Goal: Task Accomplishment & Management: Manage account settings

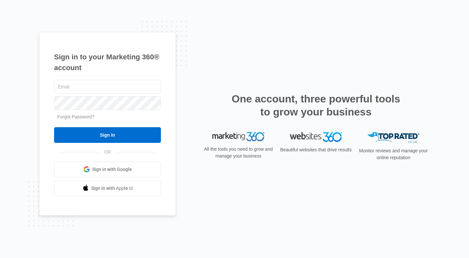
click at [106, 85] on input "text" at bounding box center [107, 87] width 107 height 14
type input "[PERSON_NAME][EMAIL_ADDRESS][DOMAIN_NAME]"
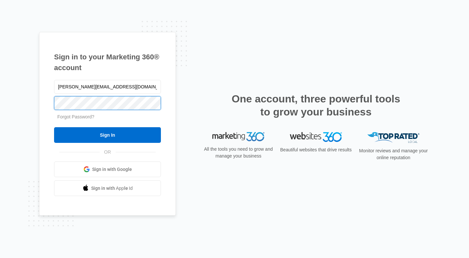
click at [54, 127] on input "Sign In" at bounding box center [107, 135] width 107 height 16
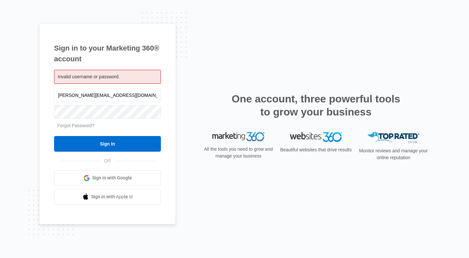
click at [110, 178] on span "Sign in with Google" at bounding box center [112, 177] width 40 height 7
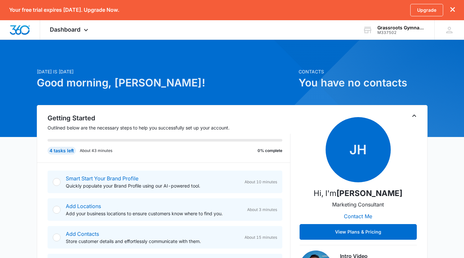
click at [72, 29] on span "Dashboard" at bounding box center [65, 29] width 31 height 7
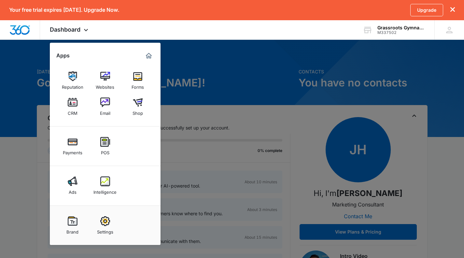
click at [77, 108] on div "CRM" at bounding box center [73, 111] width 10 height 8
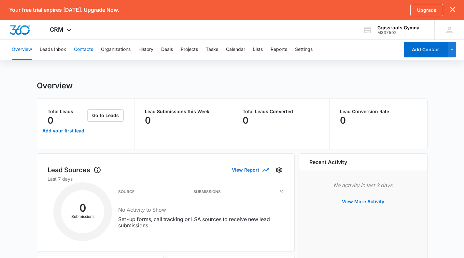
click at [87, 47] on button "Contacts" at bounding box center [83, 49] width 19 height 21
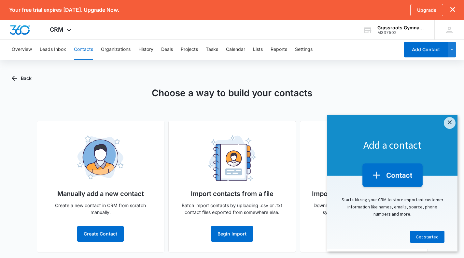
click at [449, 124] on link "×" at bounding box center [450, 123] width 12 height 12
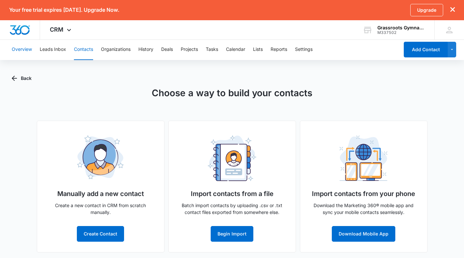
click at [18, 50] on button "Overview" at bounding box center [22, 49] width 20 height 21
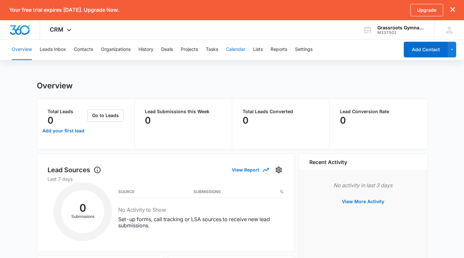
click at [239, 50] on button "Calendar" at bounding box center [235, 49] width 19 height 21
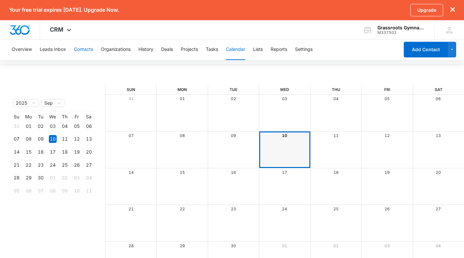
click at [82, 49] on button "Contacts" at bounding box center [83, 49] width 19 height 21
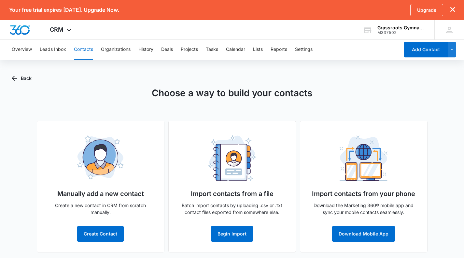
click at [22, 30] on img "Dashboard" at bounding box center [19, 30] width 21 height 10
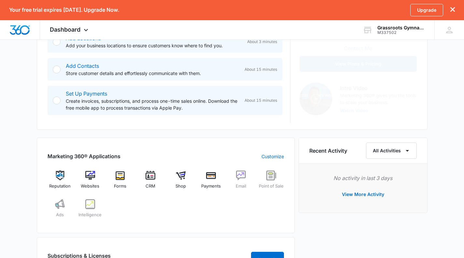
scroll to position [168, 0]
click at [63, 179] on img at bounding box center [60, 175] width 10 height 10
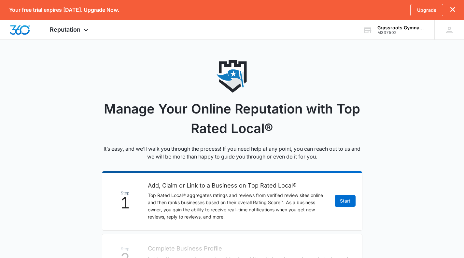
click at [29, 26] on img "Dashboard" at bounding box center [19, 30] width 21 height 10
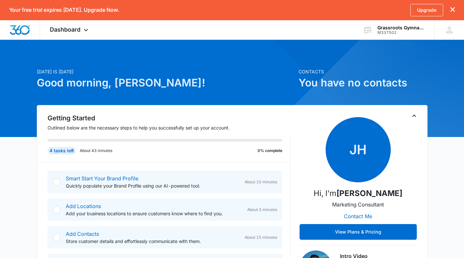
click at [67, 29] on span "Dashboard" at bounding box center [65, 29] width 31 height 7
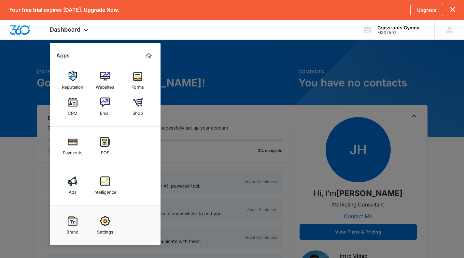
click at [109, 102] on img at bounding box center [105, 102] width 10 height 10
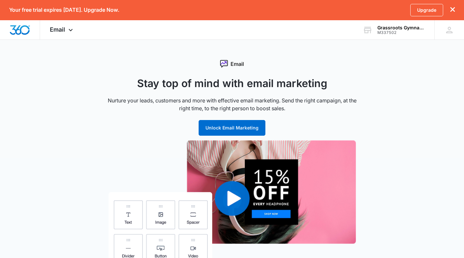
click at [71, 32] on icon at bounding box center [71, 30] width 8 height 8
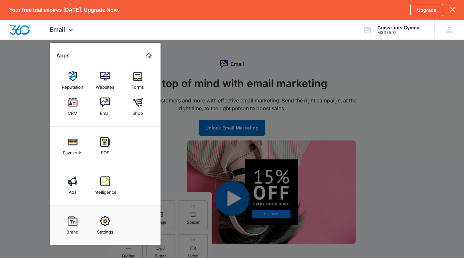
click at [77, 104] on img at bounding box center [73, 102] width 10 height 10
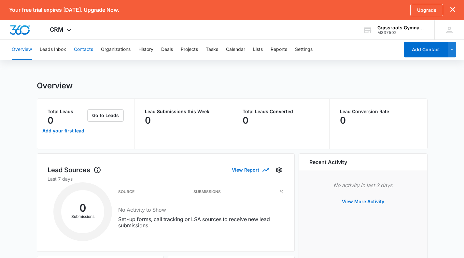
click at [85, 50] on button "Contacts" at bounding box center [83, 49] width 19 height 21
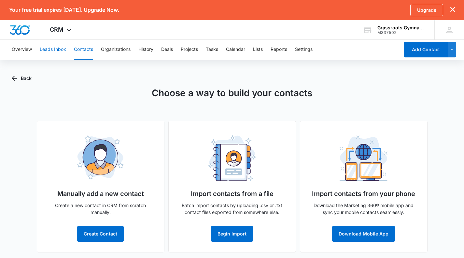
click at [59, 48] on button "Leads Inbox" at bounding box center [53, 49] width 26 height 21
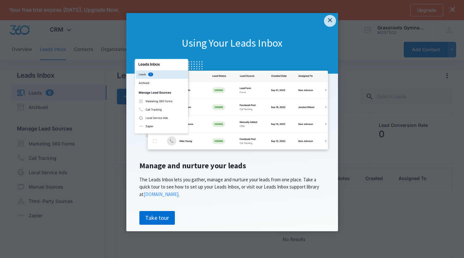
click at [155, 217] on link "Take tour" at bounding box center [158, 218] width 36 height 14
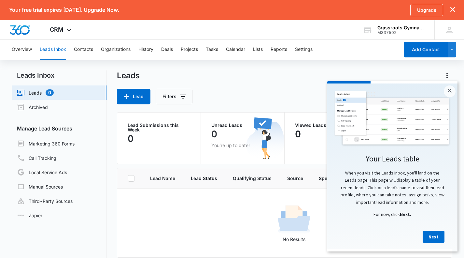
click at [432, 236] on link "Next" at bounding box center [434, 237] width 22 height 12
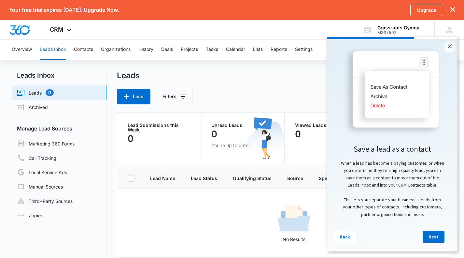
click at [432, 236] on link "Next" at bounding box center [434, 237] width 22 height 12
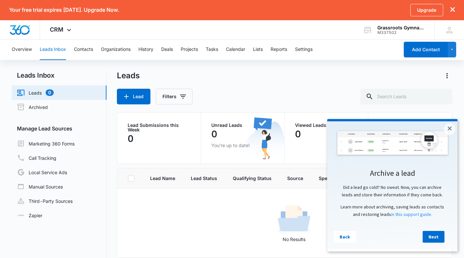
click at [432, 236] on link "Next" at bounding box center [434, 237] width 22 height 12
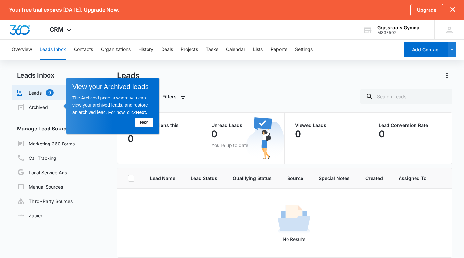
click at [176, 194] on td "No Results" at bounding box center [294, 222] width 354 height 69
click at [147, 121] on link "Next" at bounding box center [145, 121] width 18 height 9
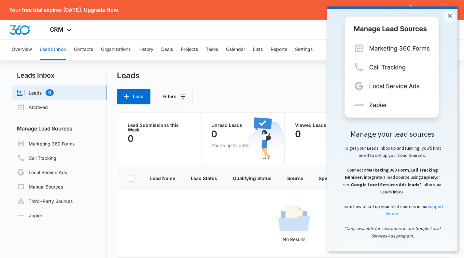
click at [449, 14] on link "×" at bounding box center [450, 17] width 12 height 12
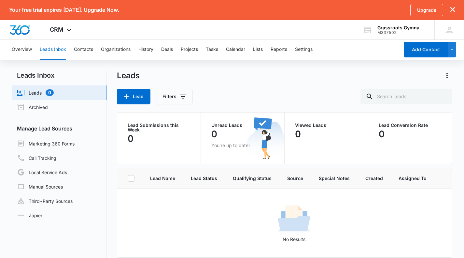
click at [52, 157] on link "Call Tracking" at bounding box center [36, 158] width 39 height 8
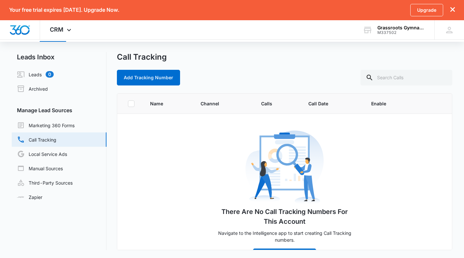
click at [48, 127] on link "Marketing 360 Forms" at bounding box center [46, 125] width 58 height 8
